Goal: Navigation & Orientation: Find specific page/section

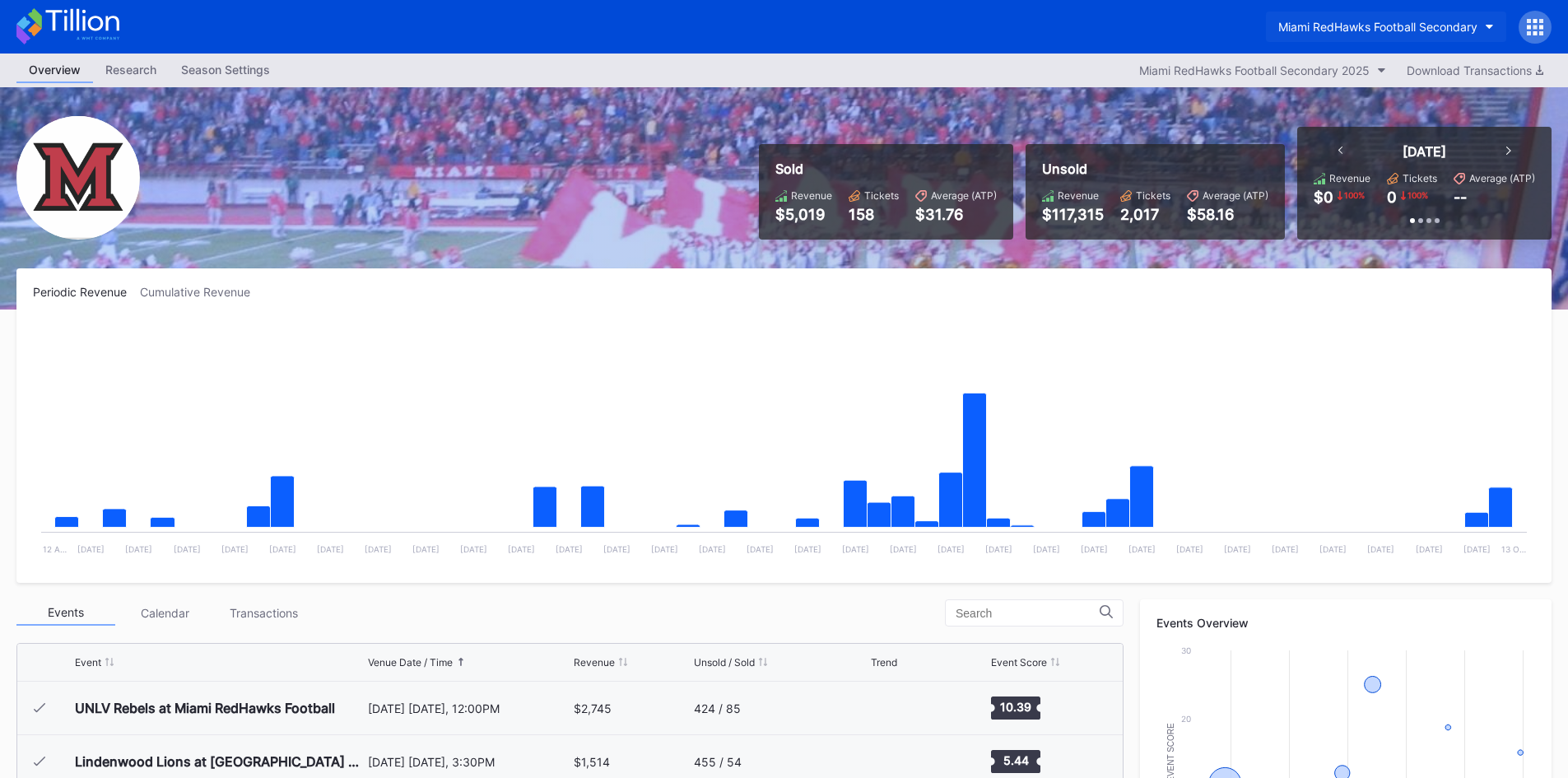
click at [1436, 34] on button "Miami RedHawks Football Secondary" at bounding box center [1386, 26] width 240 height 30
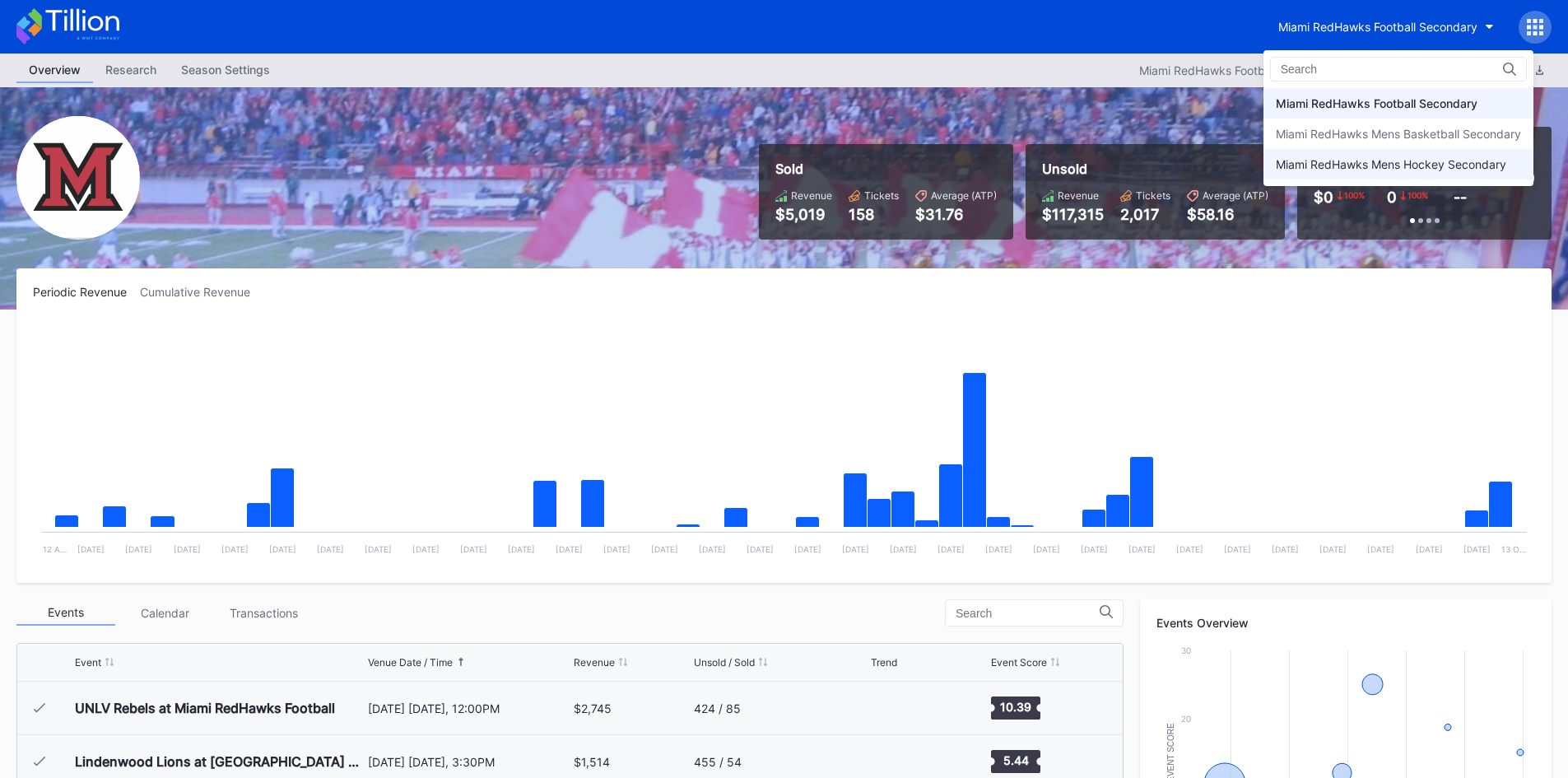
click at [1377, 164] on div "Miami RedHawks Mens Hockey Secondary" at bounding box center [1391, 164] width 231 height 14
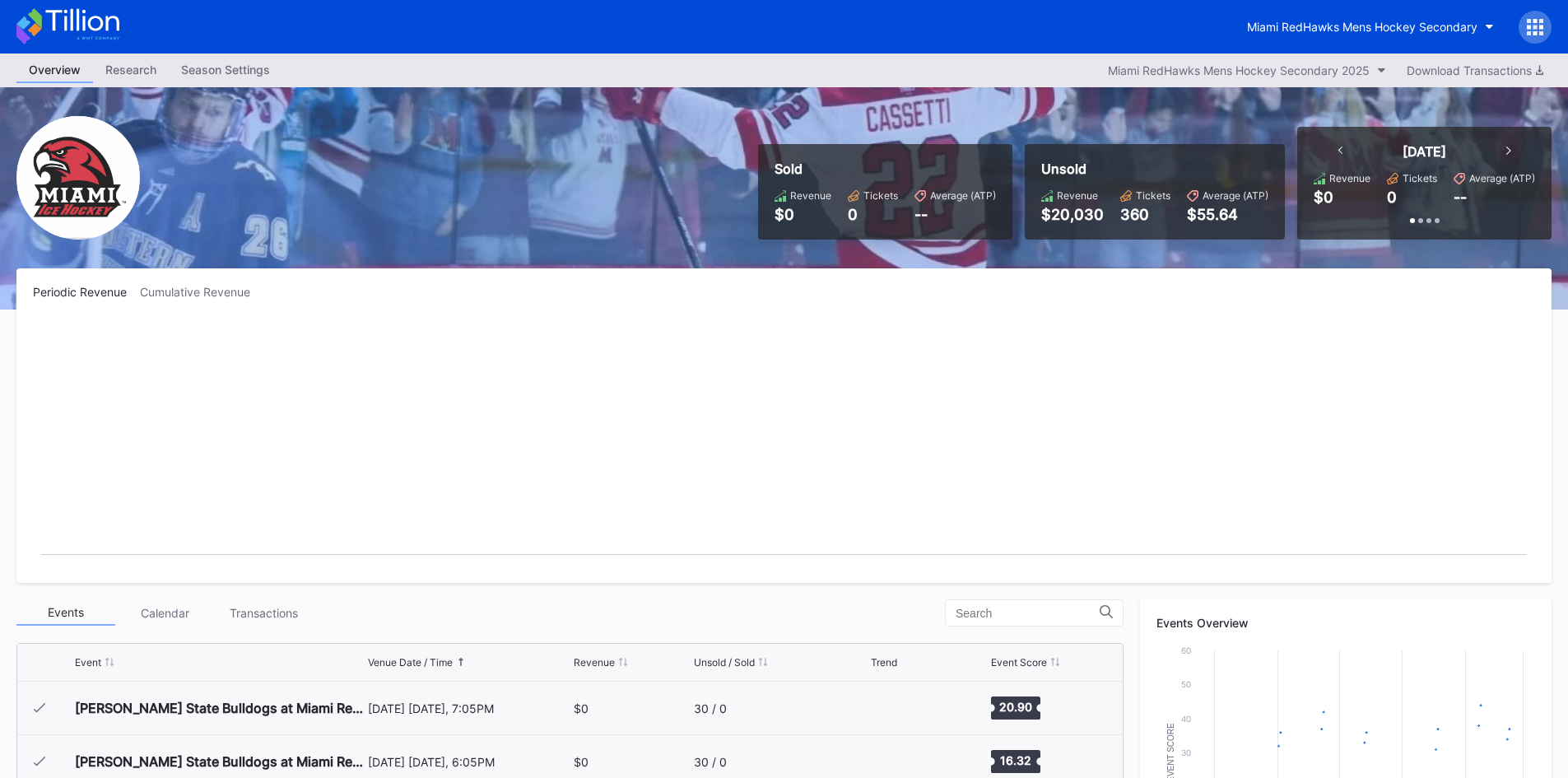
scroll to position [108, 0]
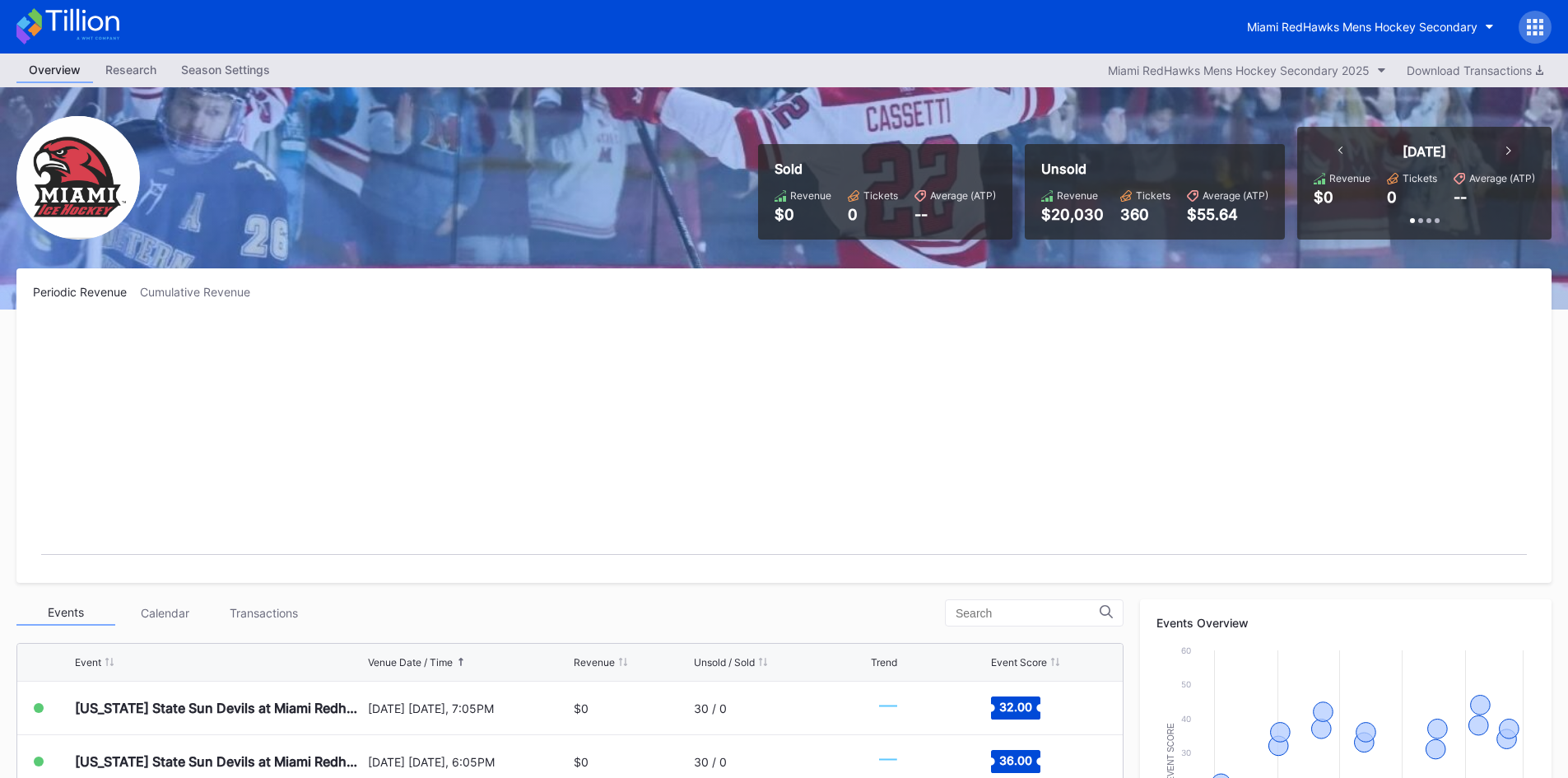
click at [1364, 0] on div "Miami RedHawks Mens Hockey Secondary" at bounding box center [784, 26] width 1568 height 54
click at [1357, 34] on button "Miami RedHawks Mens Hockey Secondary" at bounding box center [1371, 26] width 272 height 30
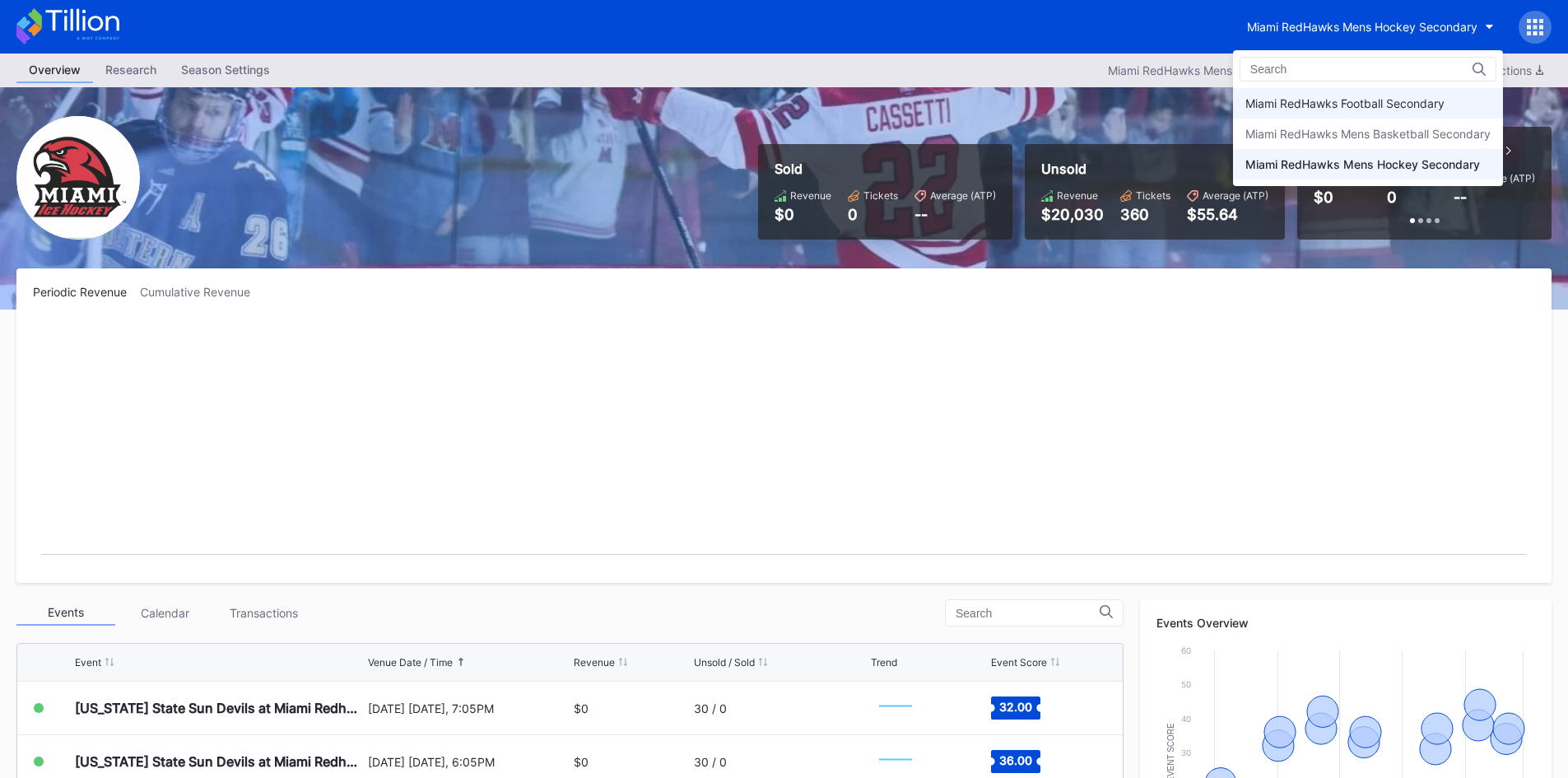
click at [1356, 102] on div "Miami RedHawks Football Secondary" at bounding box center [1345, 104] width 199 height 14
